Goal: Task Accomplishment & Management: Manage account settings

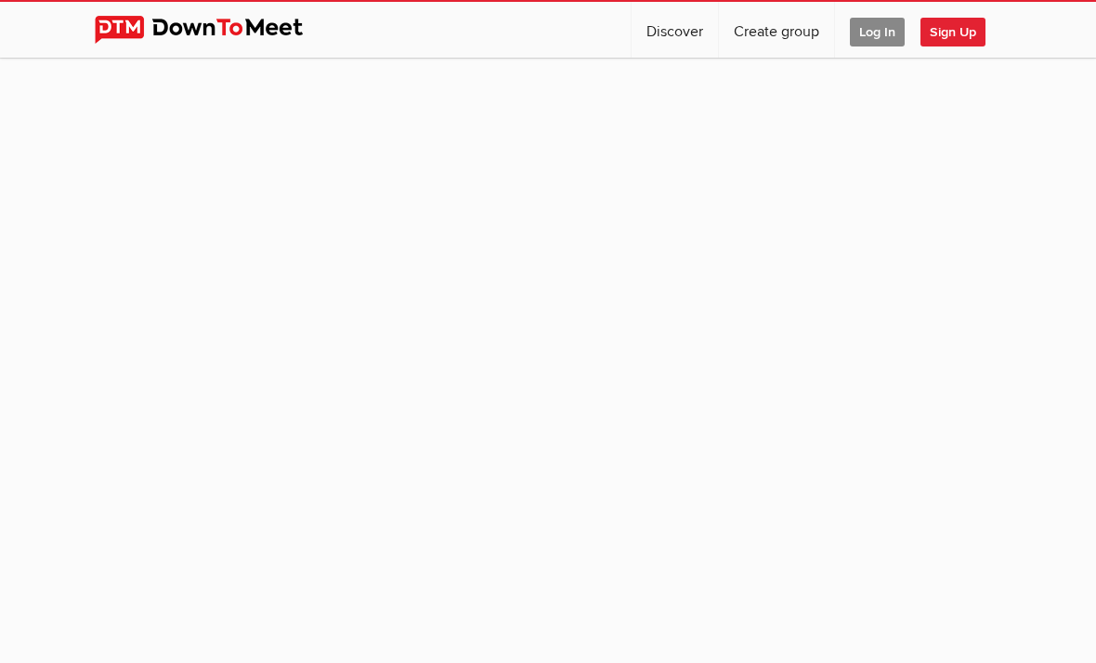
click at [870, 30] on span "Log In" at bounding box center [877, 32] width 55 height 29
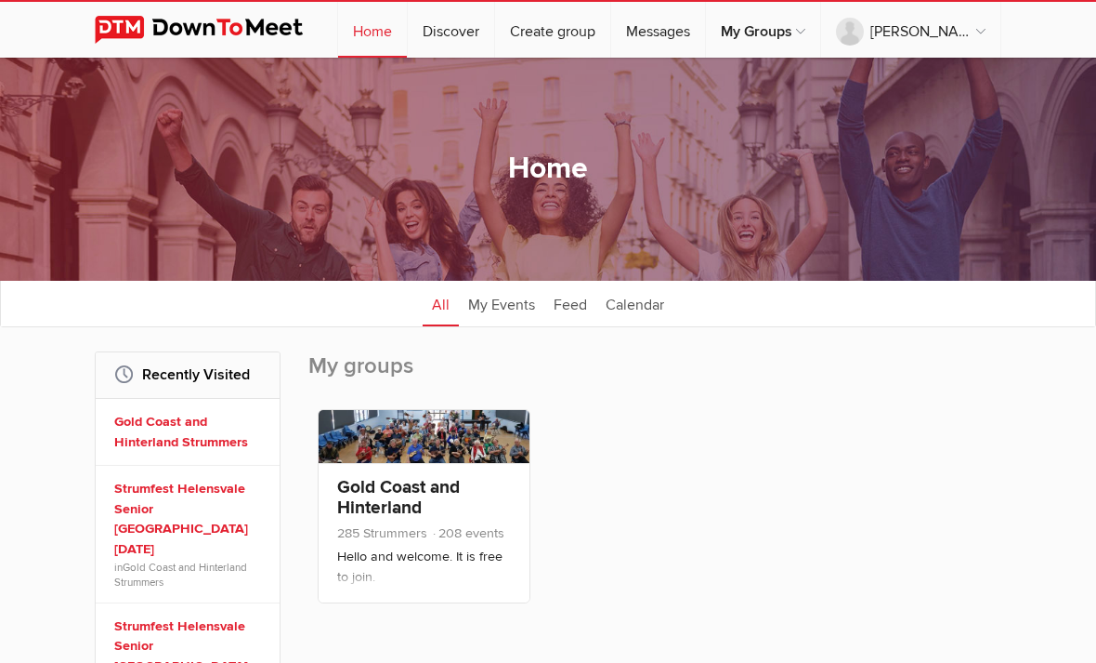
click at [403, 482] on link "Gold Coast and Hinterland Strummers" at bounding box center [398, 507] width 123 height 63
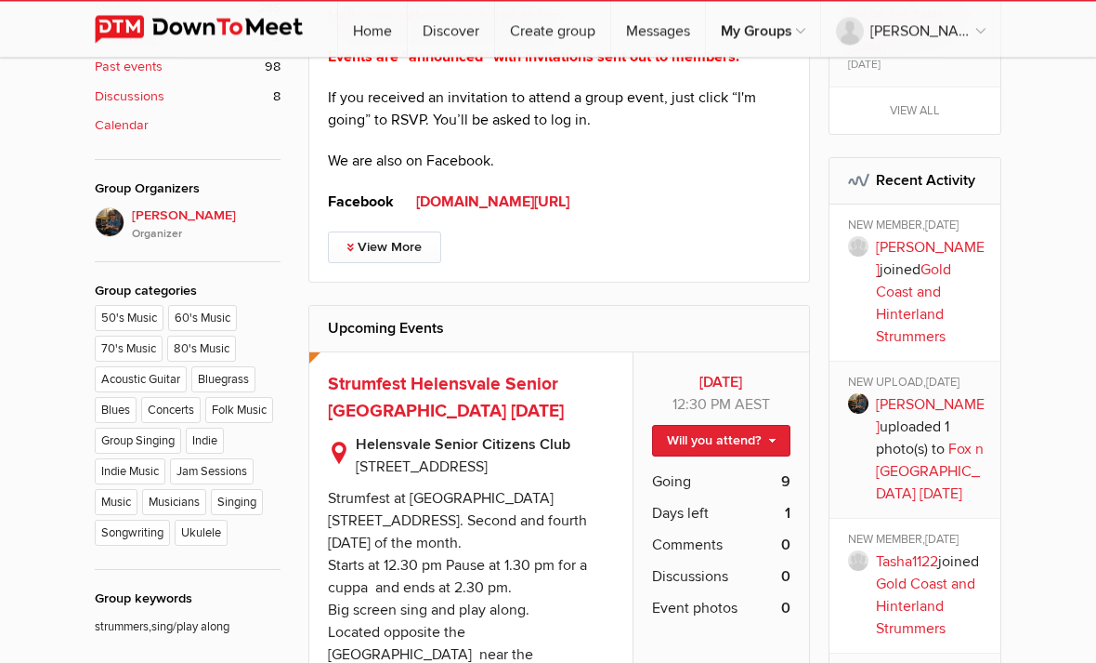
scroll to position [762, 0]
click at [771, 438] on link "Will you attend?" at bounding box center [721, 441] width 138 height 32
click at [679, 479] on link "I'm going" at bounding box center [706, 471] width 167 height 28
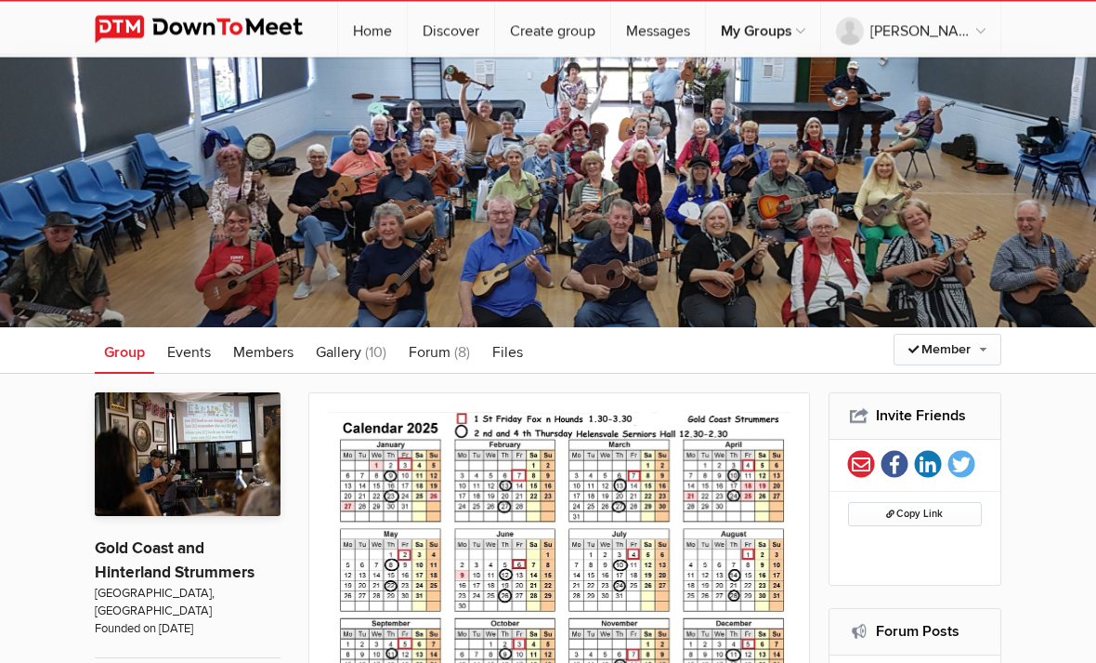
scroll to position [0, 0]
